Goal: Complete application form

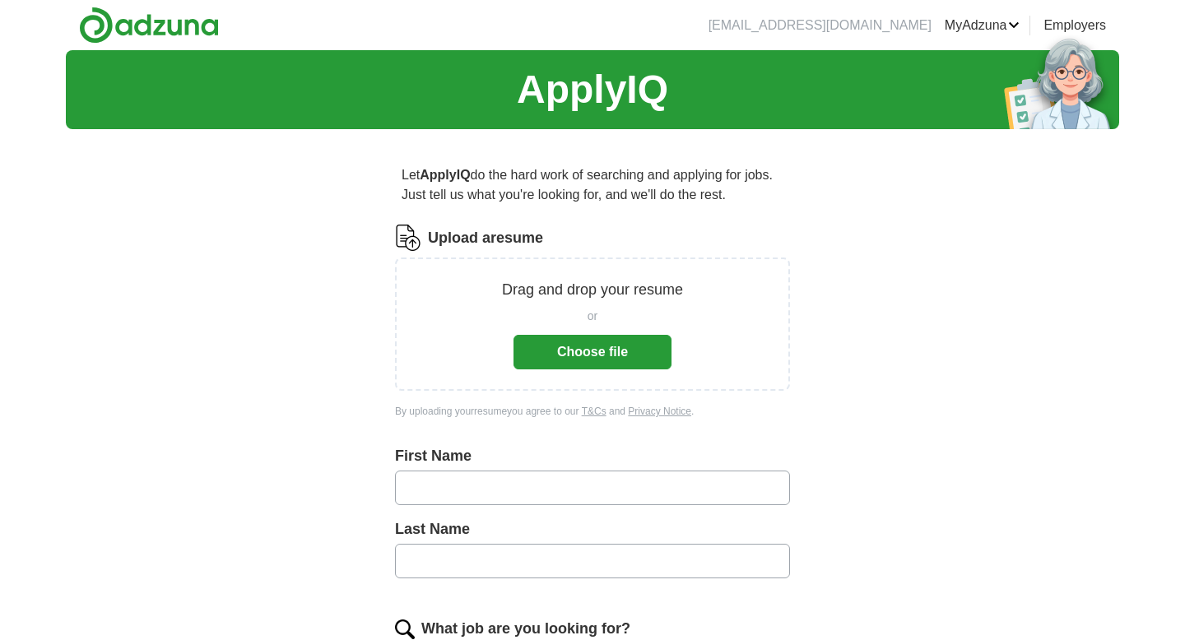
scroll to position [104, 0]
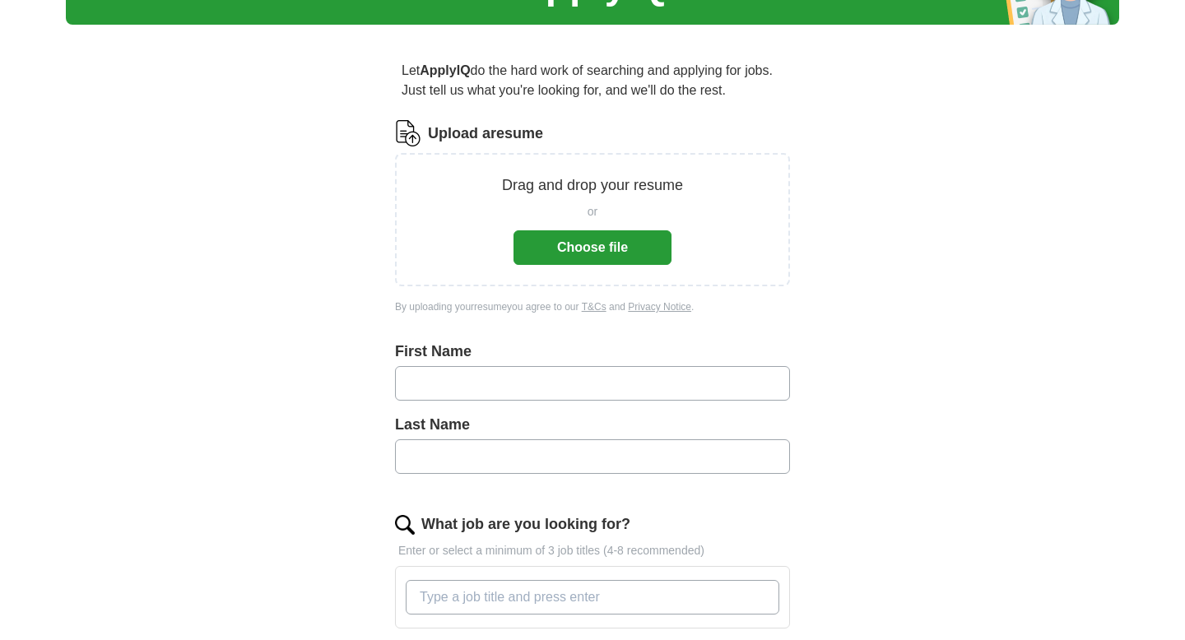
click at [609, 244] on button "Choose file" at bounding box center [592, 247] width 158 height 35
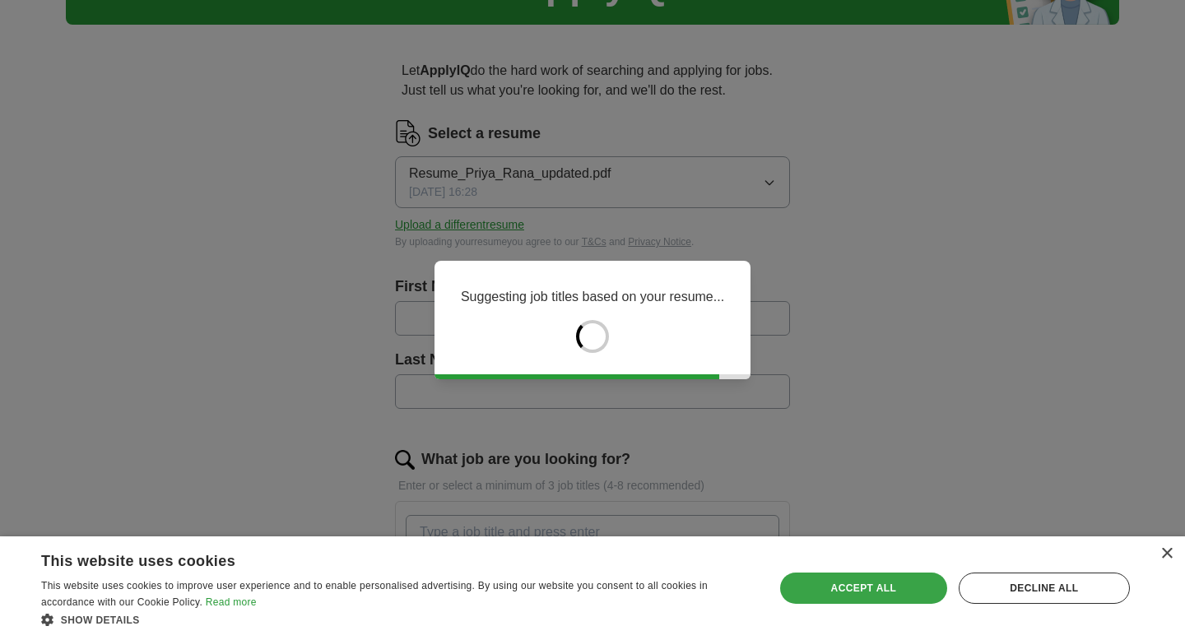
click at [843, 586] on div "Accept all" at bounding box center [863, 588] width 167 height 31
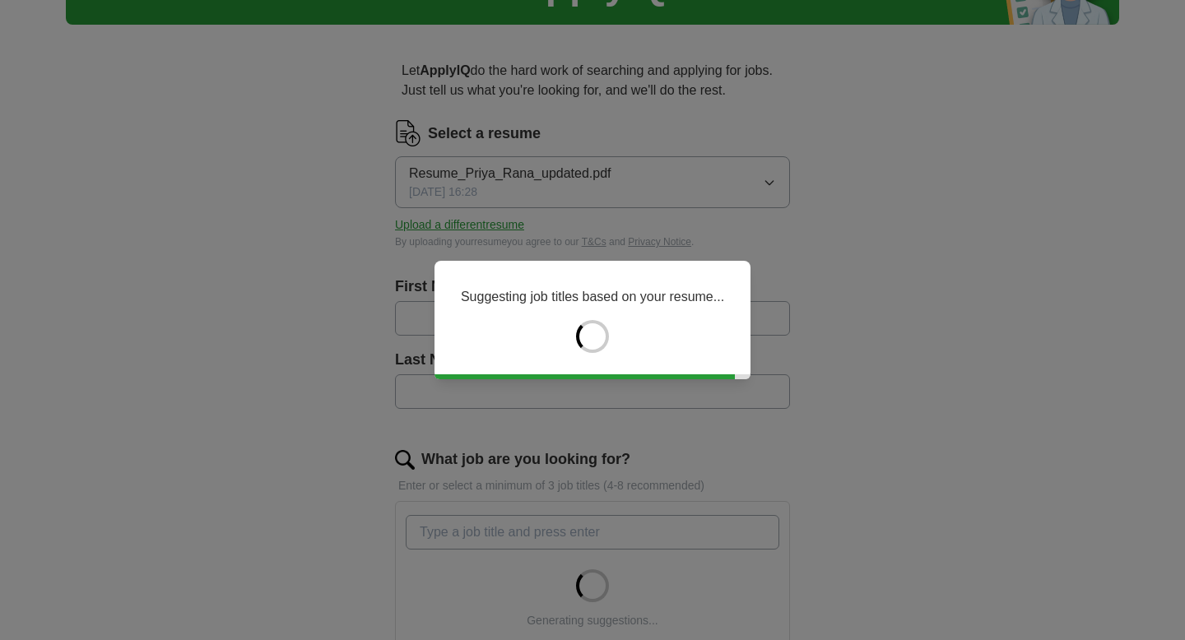
type input "*****"
type input "****"
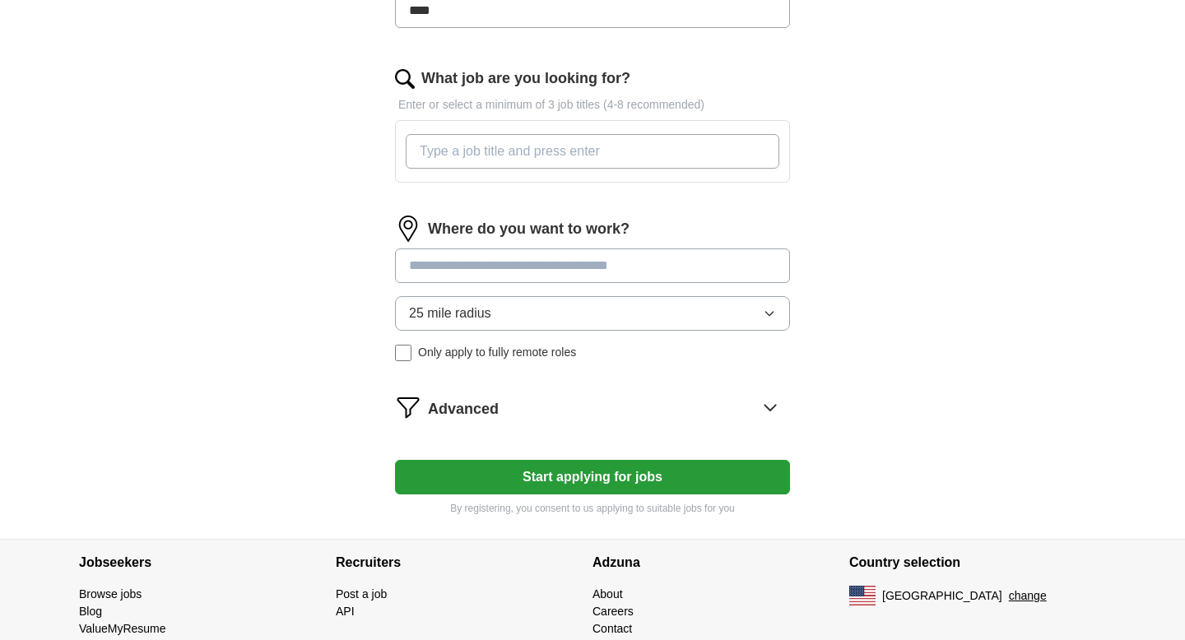
scroll to position [487, 0]
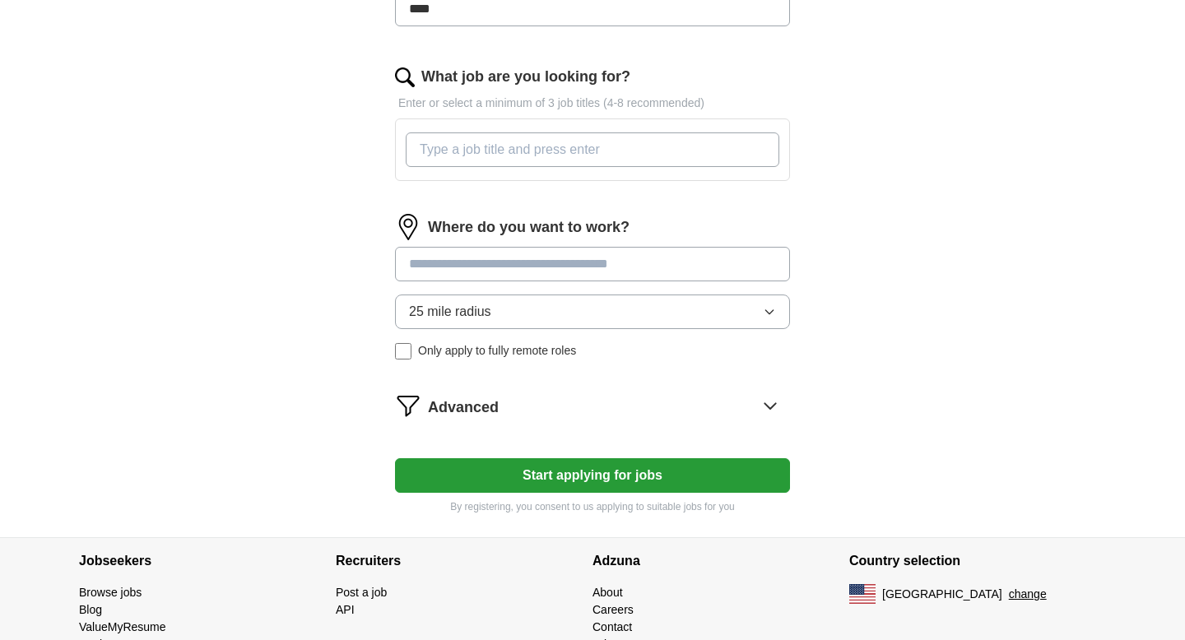
click at [570, 160] on input "What job are you looking for?" at bounding box center [593, 149] width 374 height 35
type input "Software Engineer"
click at [346, 281] on div "Let ApplyIQ do the hard work of searching and applying for jobs. Just tell us w…" at bounding box center [592, 96] width 527 height 882
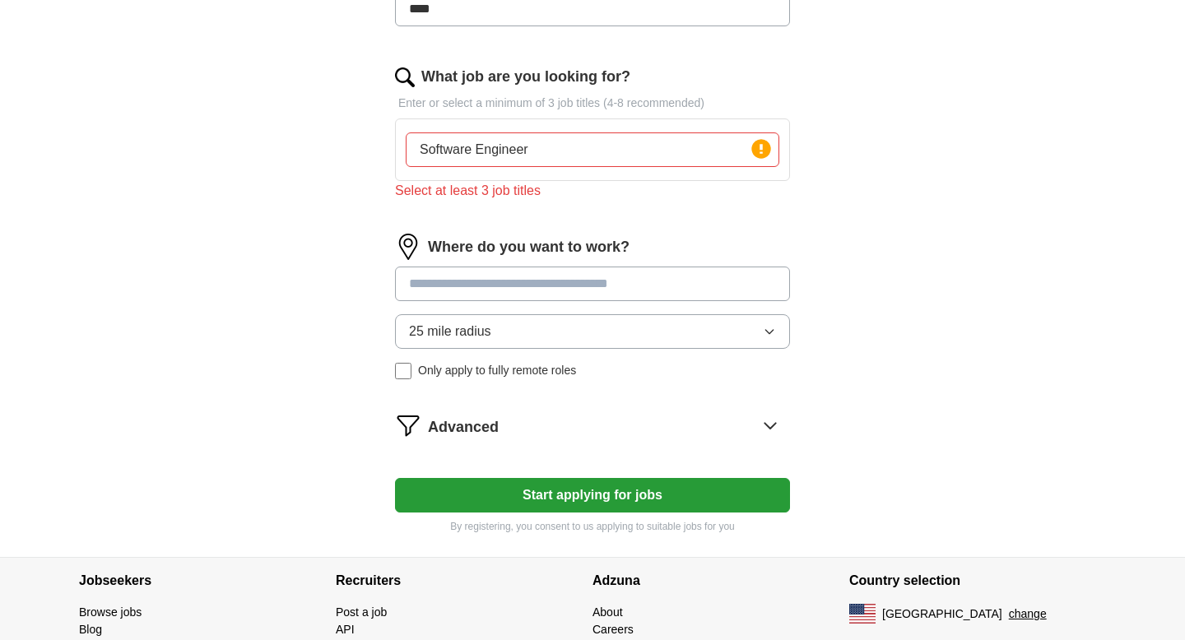
click at [550, 137] on input "Software Engineer" at bounding box center [593, 149] width 374 height 35
click at [645, 157] on input "Software Engineer" at bounding box center [593, 149] width 374 height 35
